Goal: Task Accomplishment & Management: Use online tool/utility

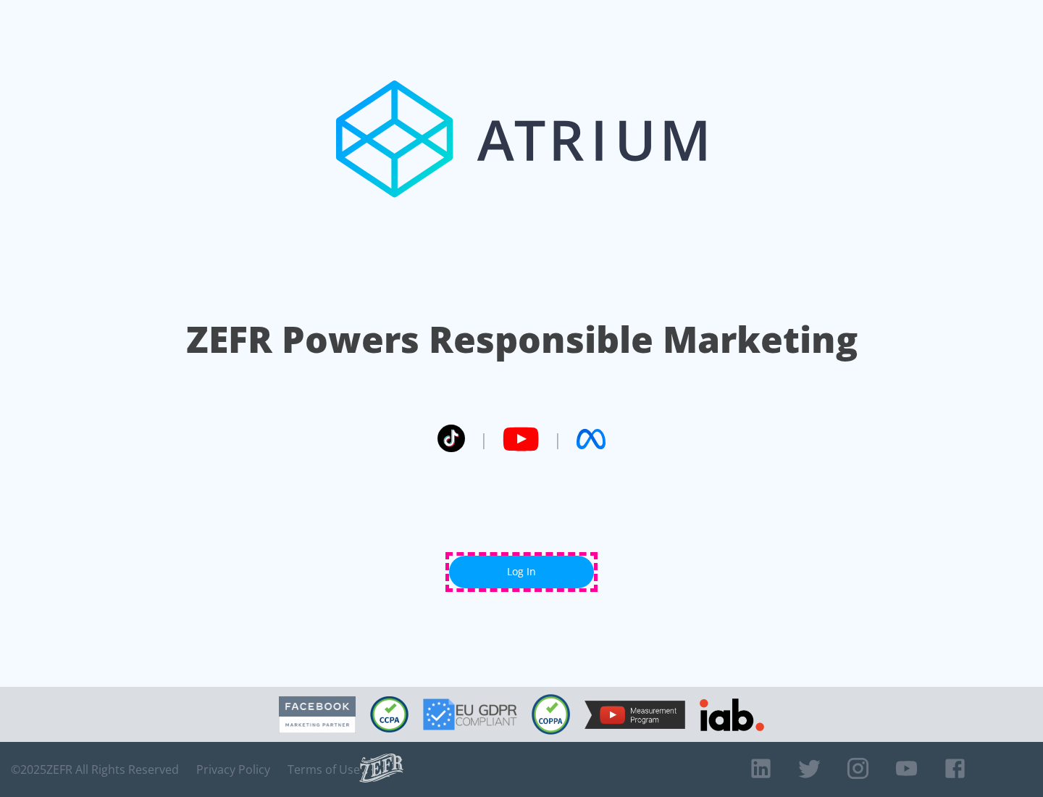
click at [521, 571] on link "Log In" at bounding box center [521, 572] width 145 height 33
